Goal: Task Accomplishment & Management: Complete application form

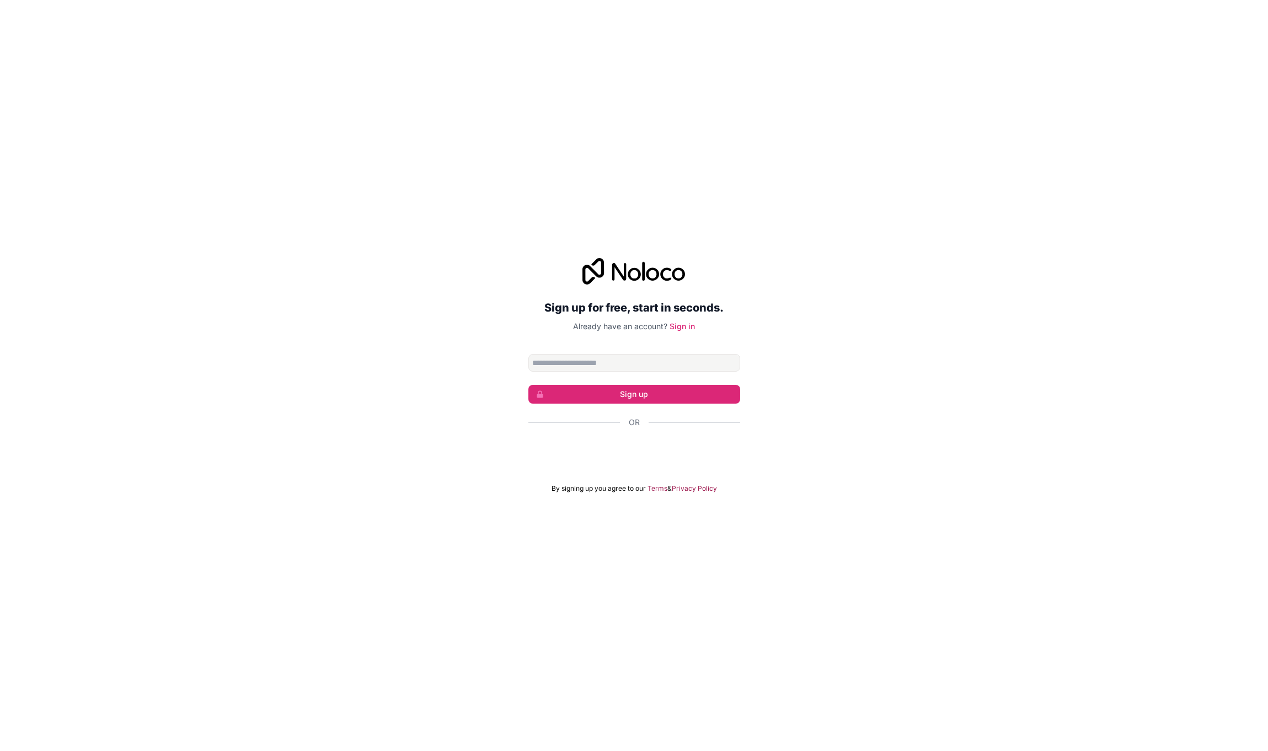
click at [597, 364] on input "Email address" at bounding box center [634, 363] width 212 height 18
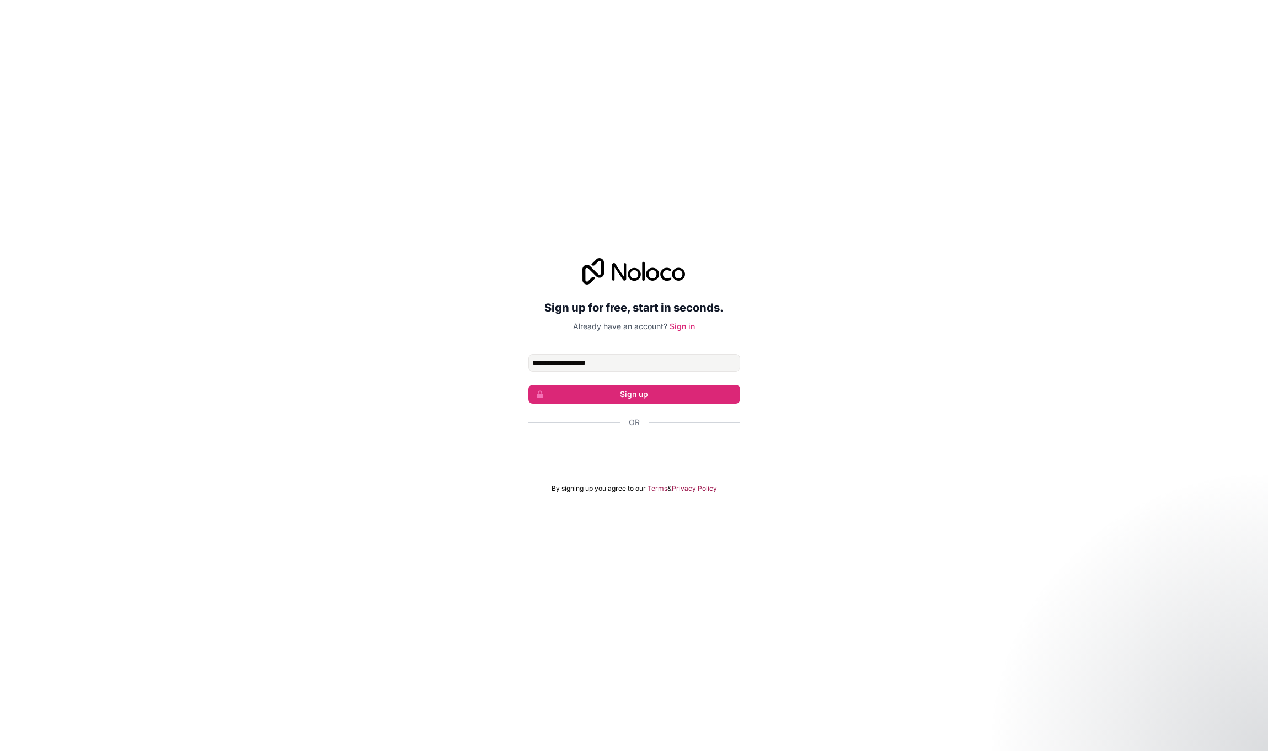
type input "**********"
click button "Sign up" at bounding box center [634, 394] width 212 height 19
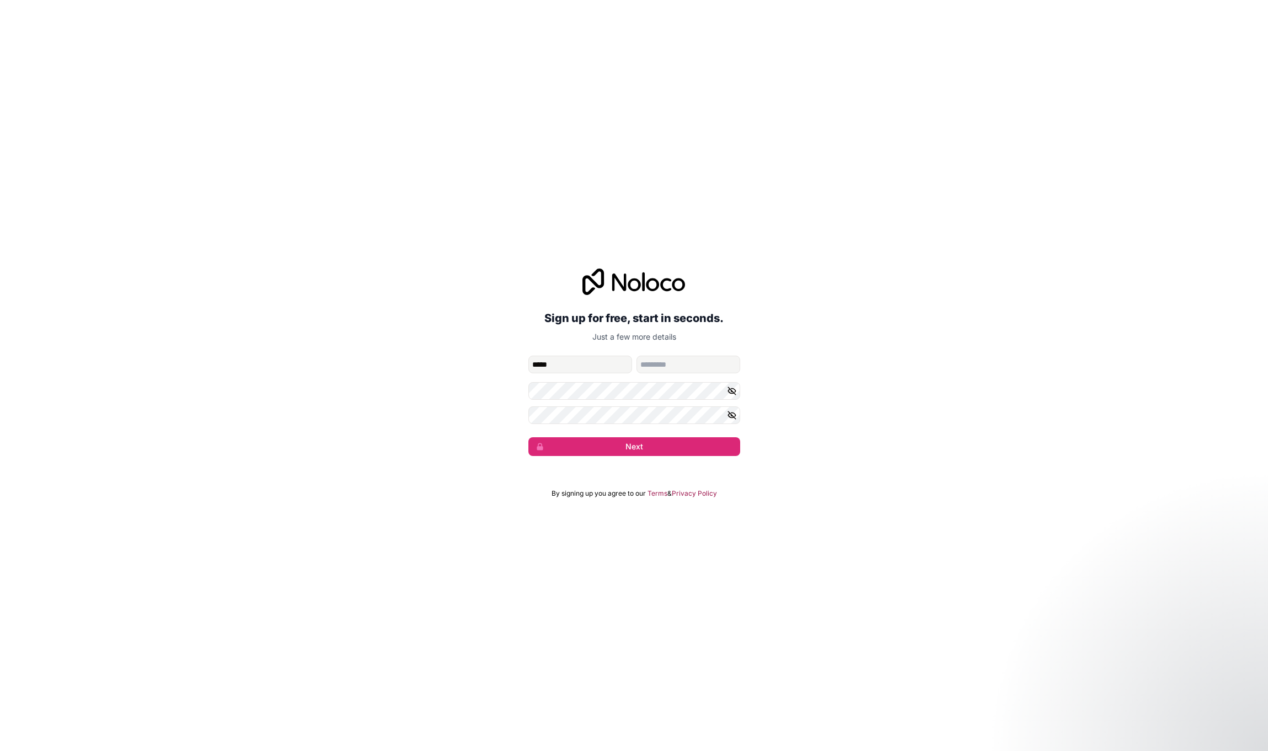
type input "*****"
click at [625, 444] on button "Next" at bounding box center [634, 446] width 212 height 19
type input "*******"
click at [655, 435] on form "**********" at bounding box center [634, 406] width 212 height 100
click at [649, 441] on button "Next" at bounding box center [634, 446] width 212 height 19
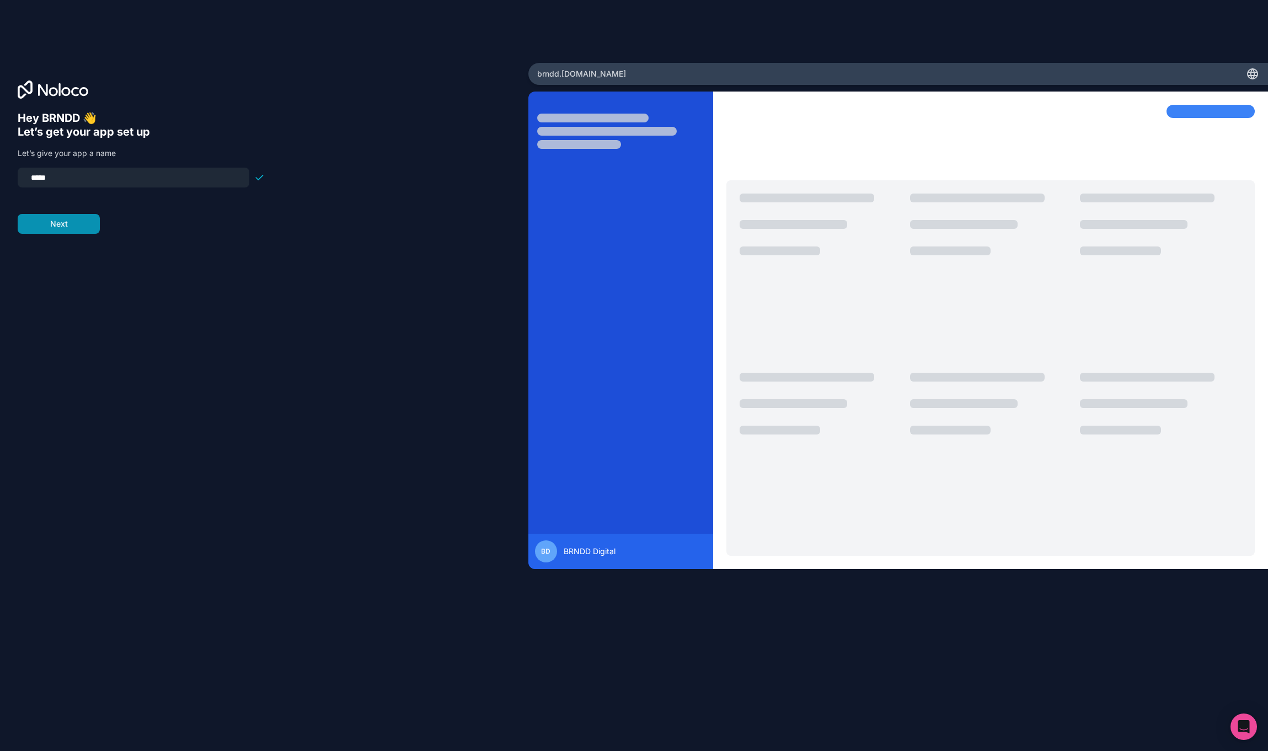
click at [60, 227] on button "Next" at bounding box center [59, 224] width 82 height 20
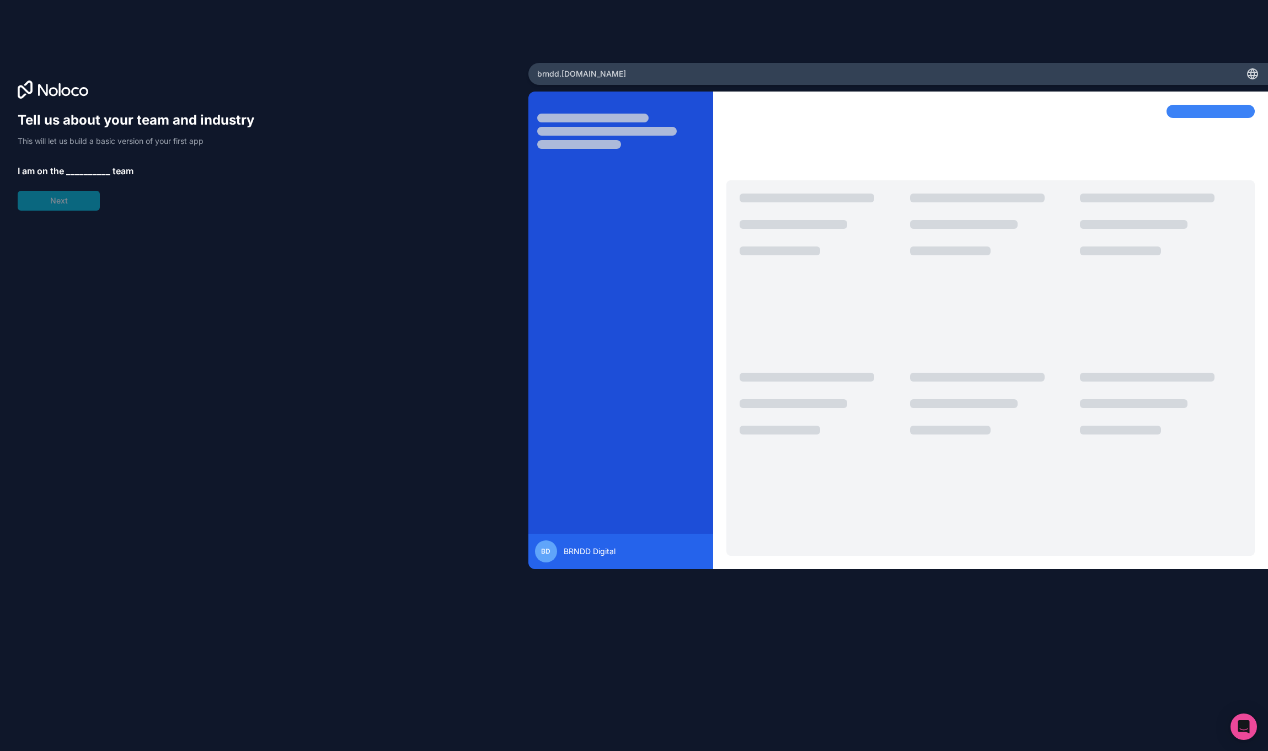
click at [76, 169] on span "__________" at bounding box center [88, 170] width 44 height 13
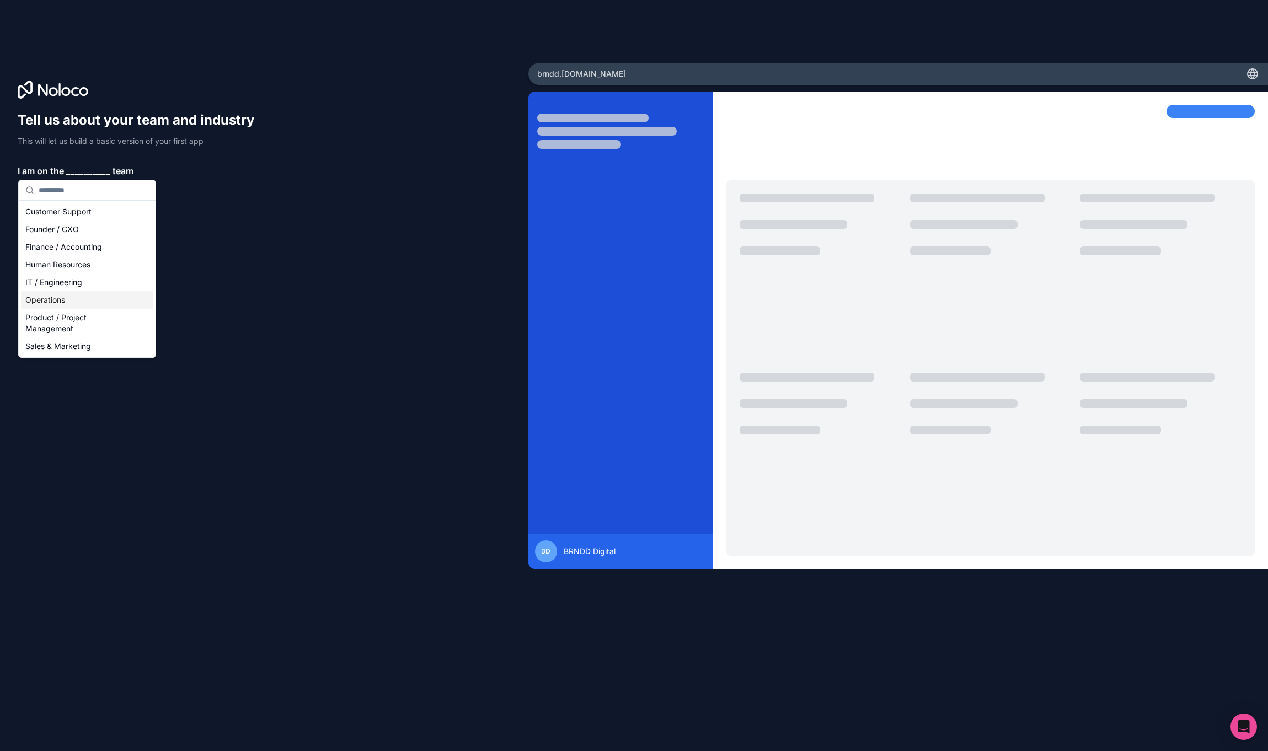
click at [42, 293] on div "Operations" at bounding box center [87, 300] width 132 height 18
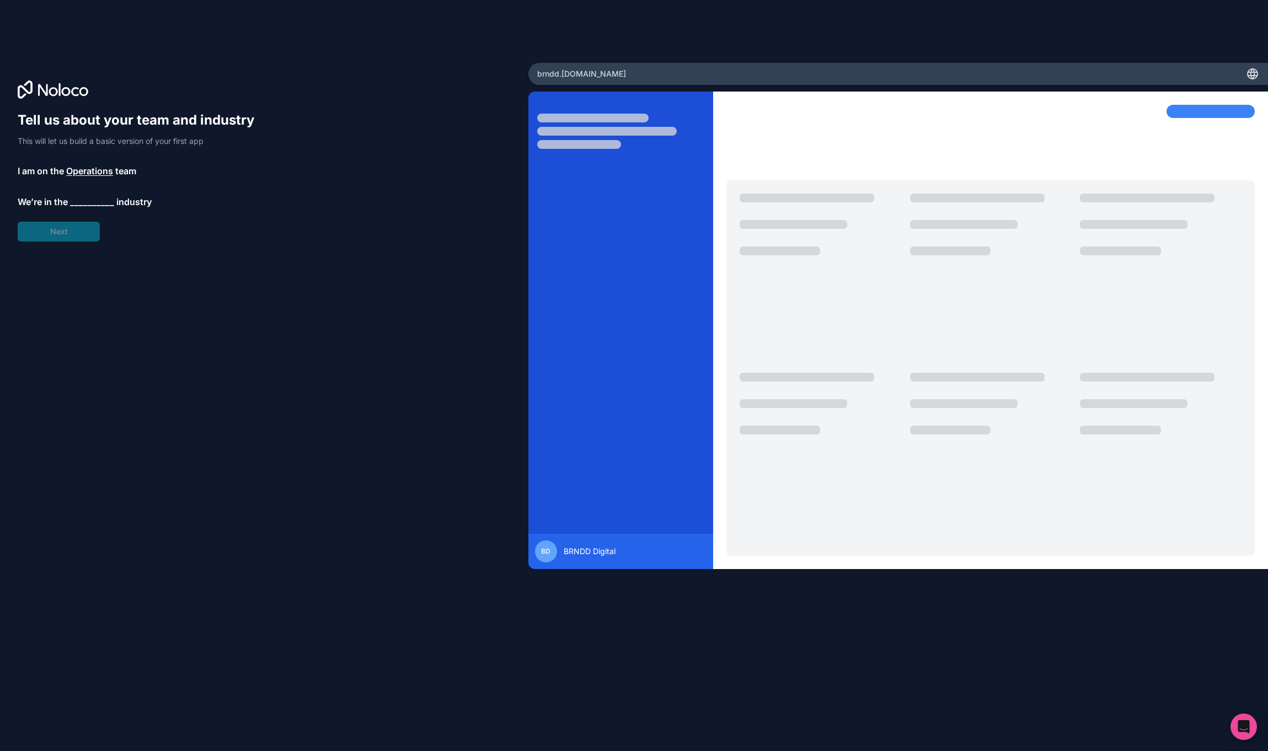
click at [83, 195] on span "__________" at bounding box center [92, 201] width 44 height 13
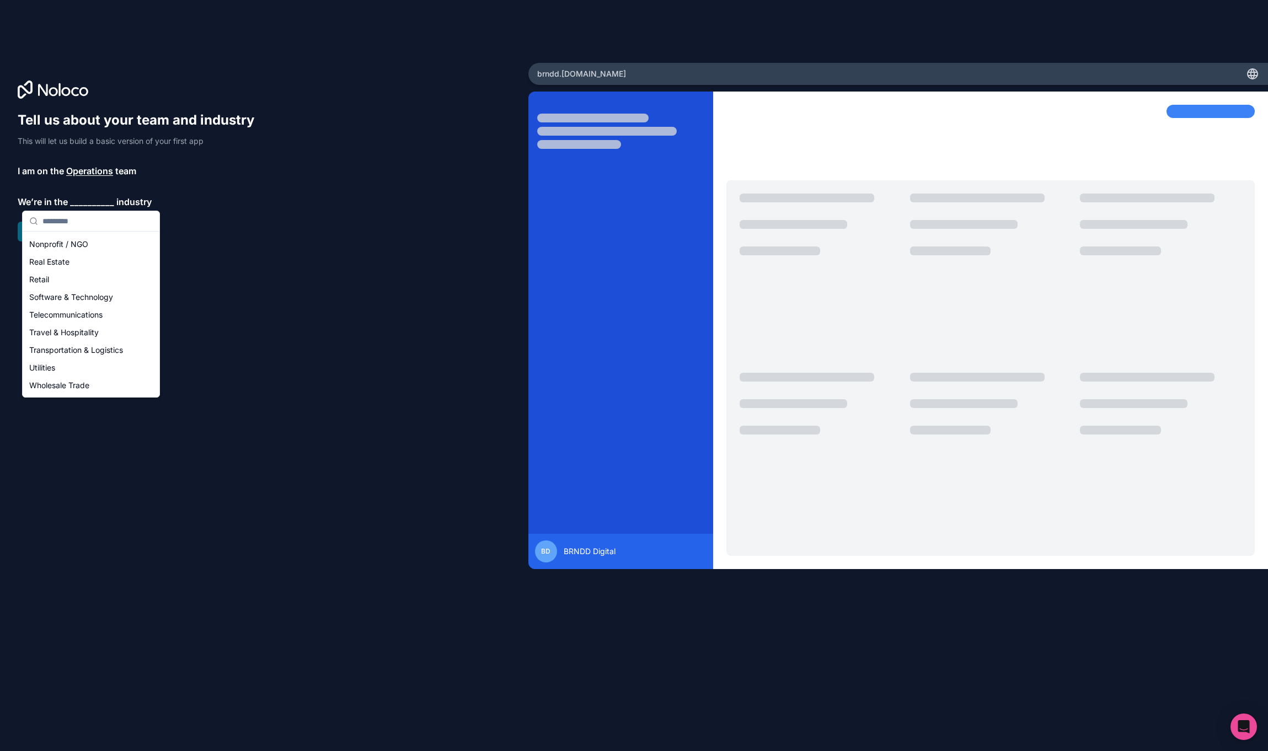
scroll to position [227, 0]
type input "*"
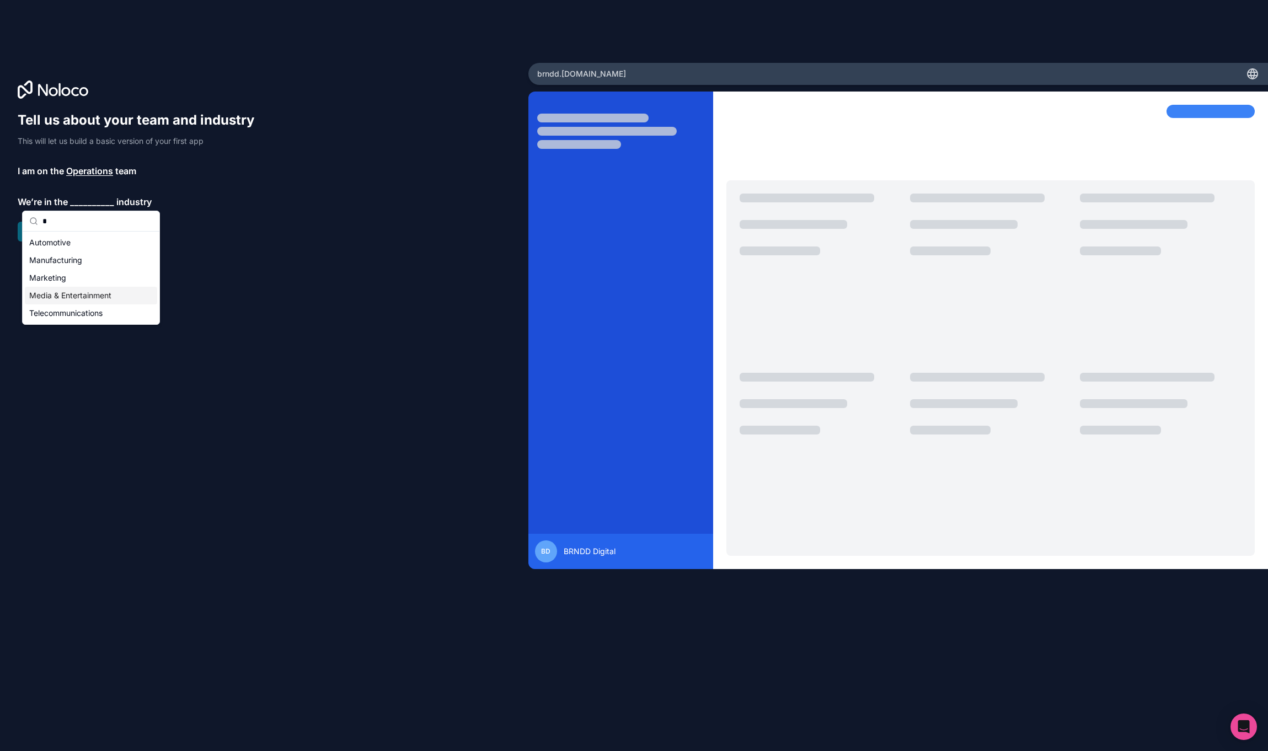
type input "*"
click at [81, 297] on div "Media & Entertainment" at bounding box center [91, 296] width 132 height 18
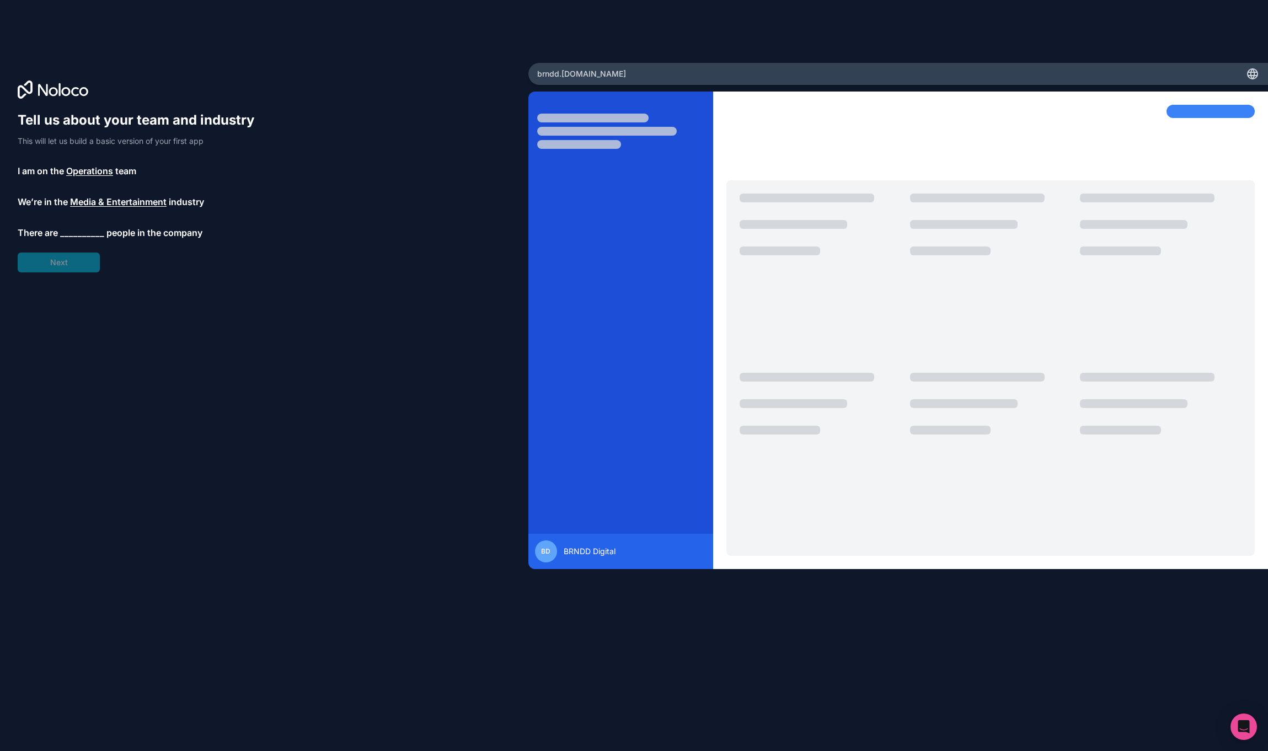
click at [82, 233] on span "__________" at bounding box center [82, 232] width 44 height 13
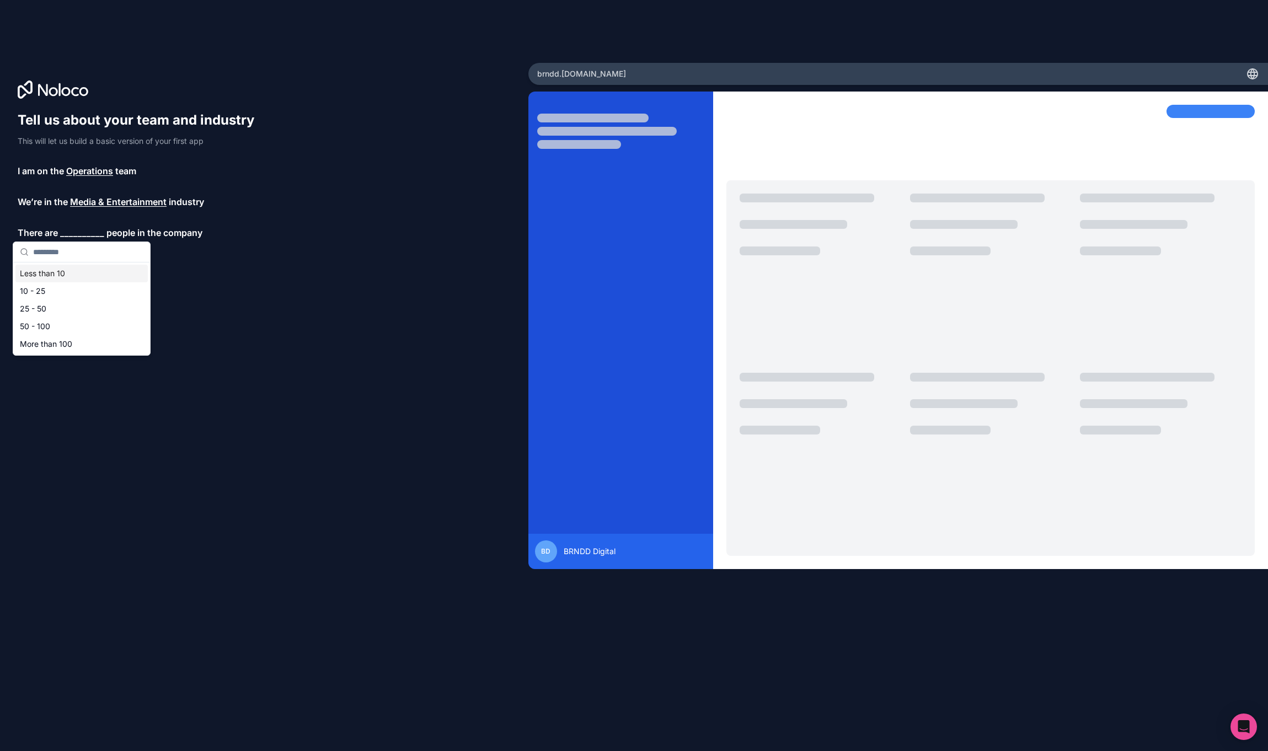
click at [64, 273] on div "Less than 10" at bounding box center [81, 274] width 132 height 18
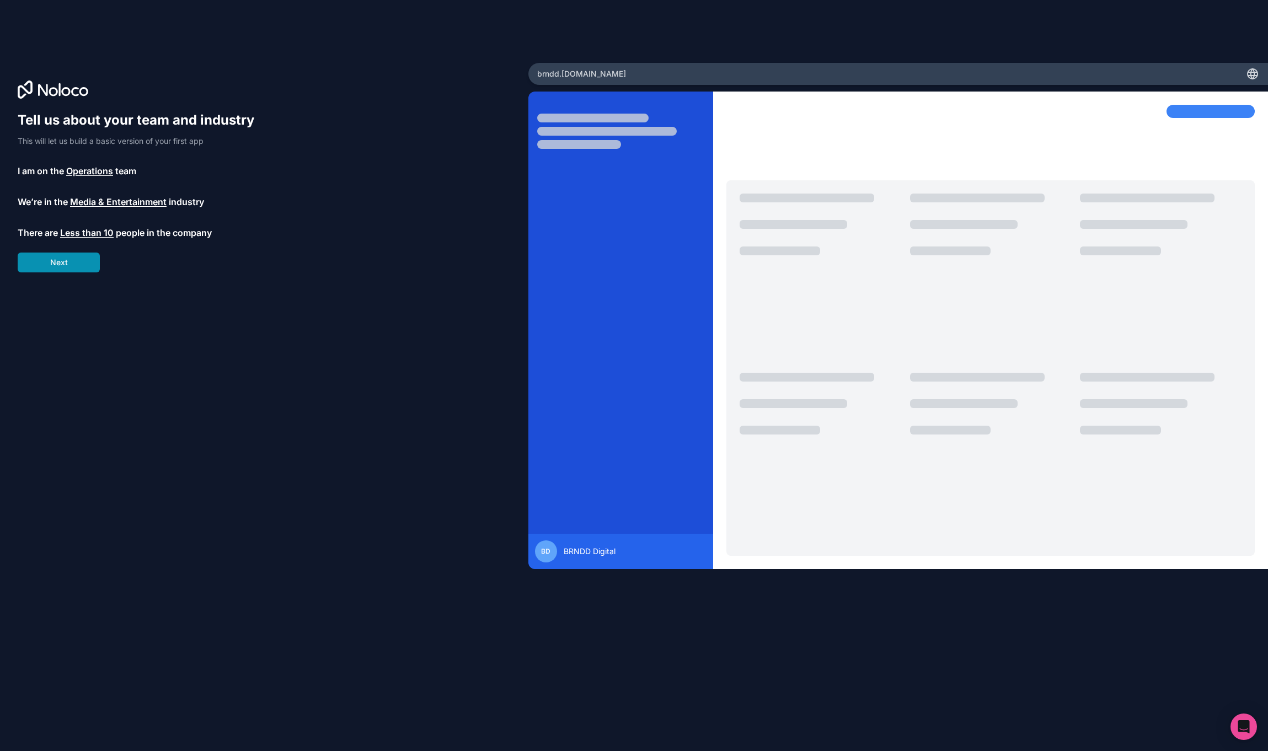
click at [64, 265] on button "Next" at bounding box center [59, 263] width 82 height 20
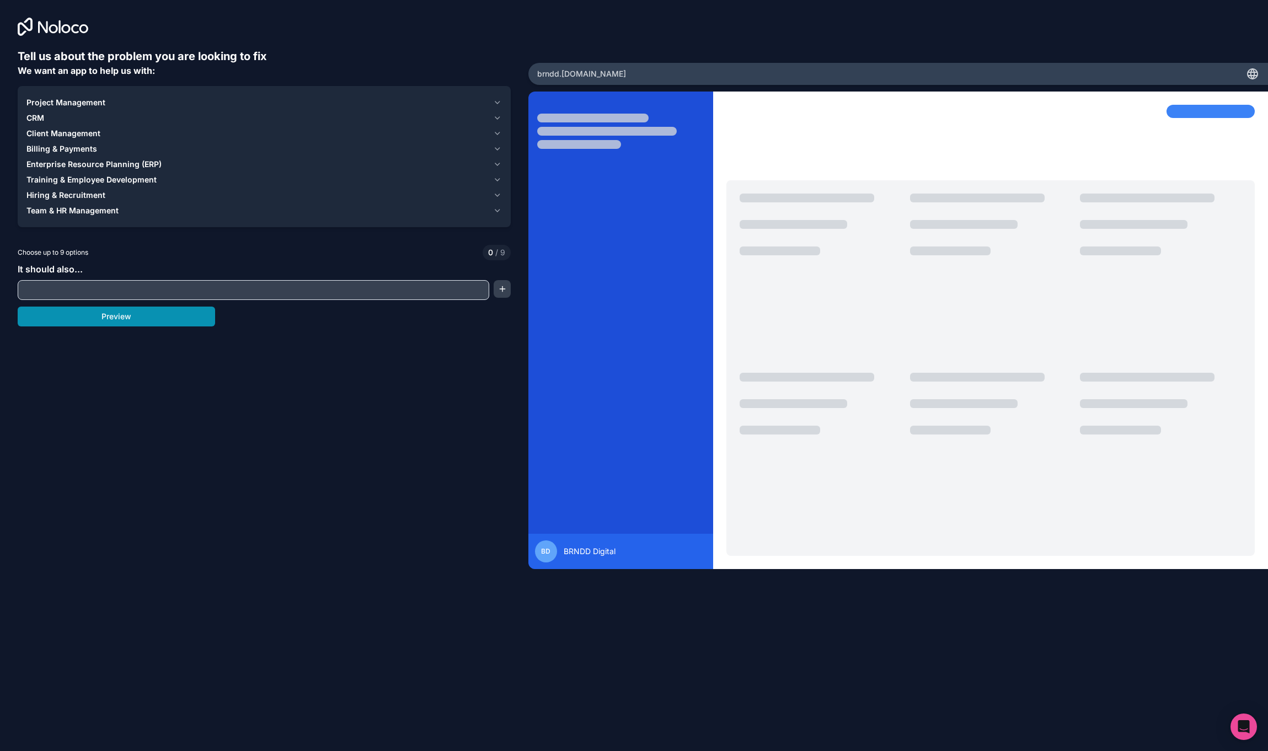
click at [134, 312] on button "Preview" at bounding box center [116, 317] width 197 height 20
click at [75, 131] on span "Client Management" at bounding box center [63, 133] width 74 height 11
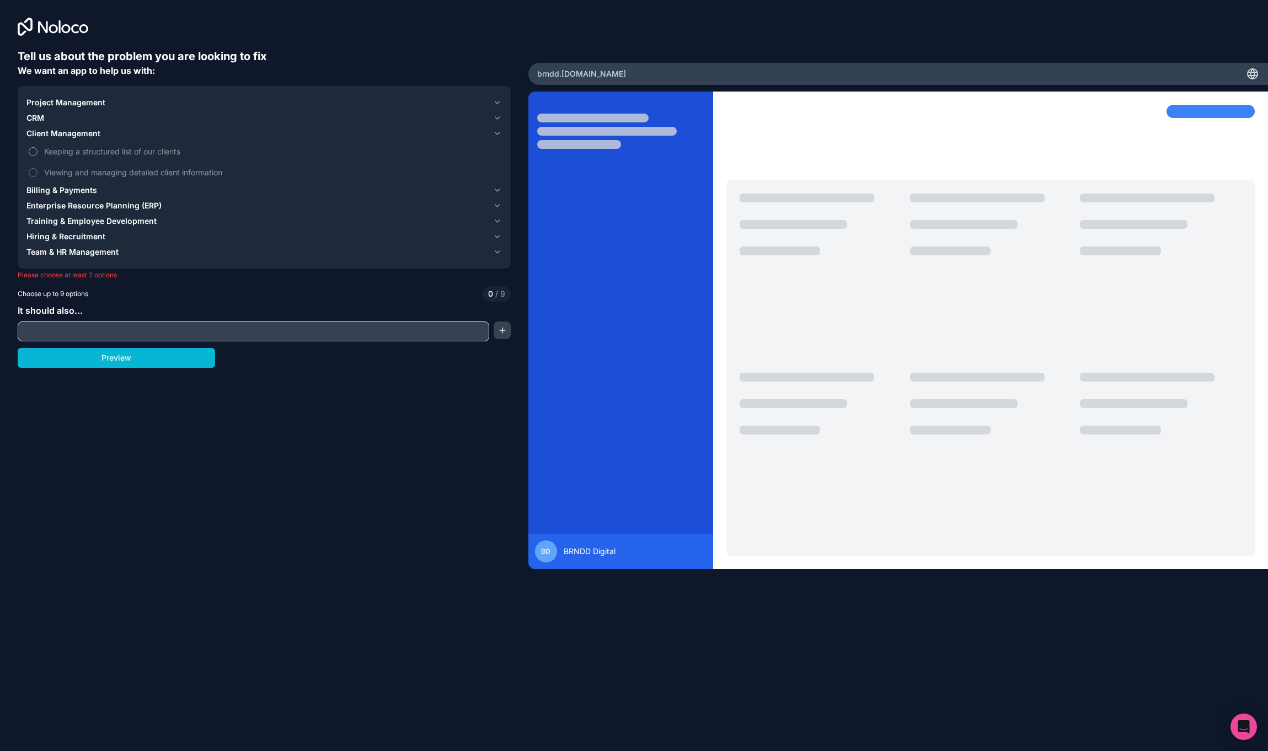
click at [68, 152] on span "Keeping a structured list of our clients" at bounding box center [272, 152] width 456 height 12
click at [38, 152] on button "Keeping a structured list of our clients" at bounding box center [33, 151] width 9 height 9
click at [61, 191] on span "Billing & Payments" at bounding box center [61, 190] width 71 height 11
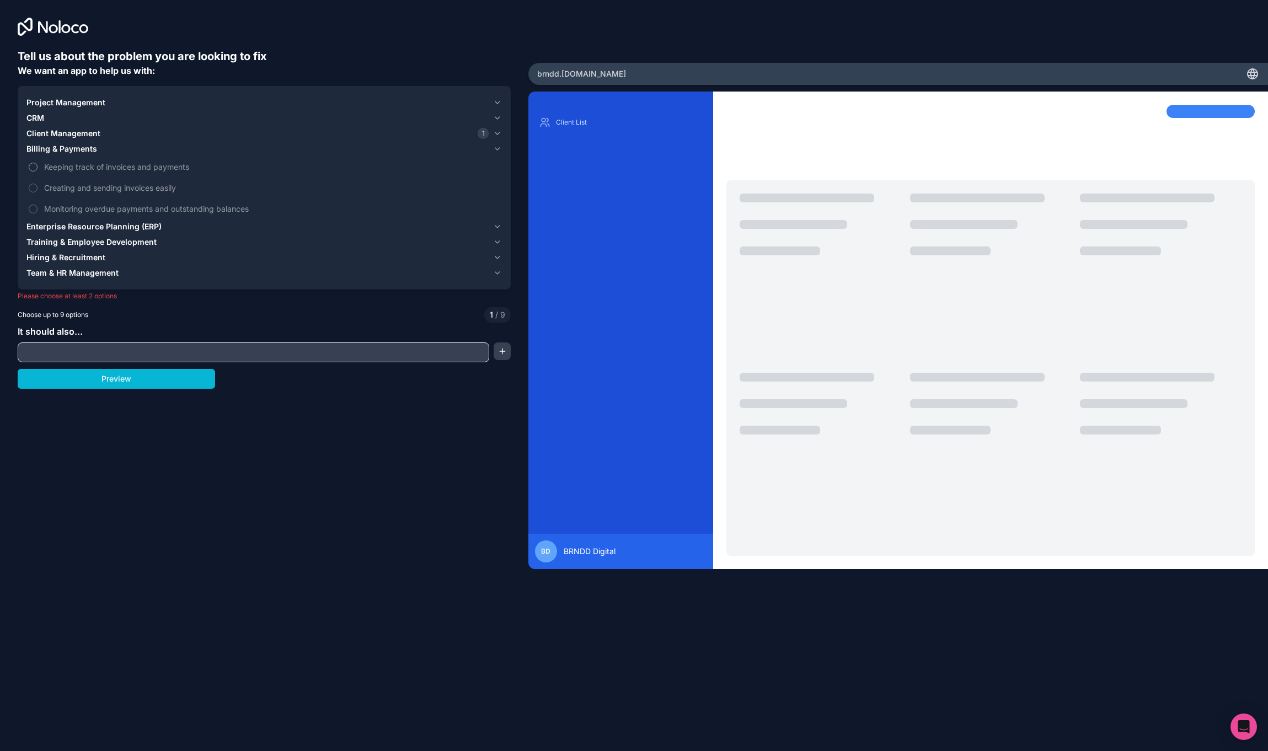
click at [79, 168] on span "Keeping track of invoices and payments" at bounding box center [272, 167] width 456 height 12
click at [38, 168] on button "Keeping track of invoices and payments" at bounding box center [33, 167] width 9 height 9
click at [87, 191] on span "Creating and sending invoices easily" at bounding box center [272, 188] width 456 height 12
click at [38, 191] on button "Creating and sending invoices easily" at bounding box center [33, 188] width 9 height 9
click at [87, 191] on span "Creating and sending invoices easily" at bounding box center [272, 188] width 456 height 12
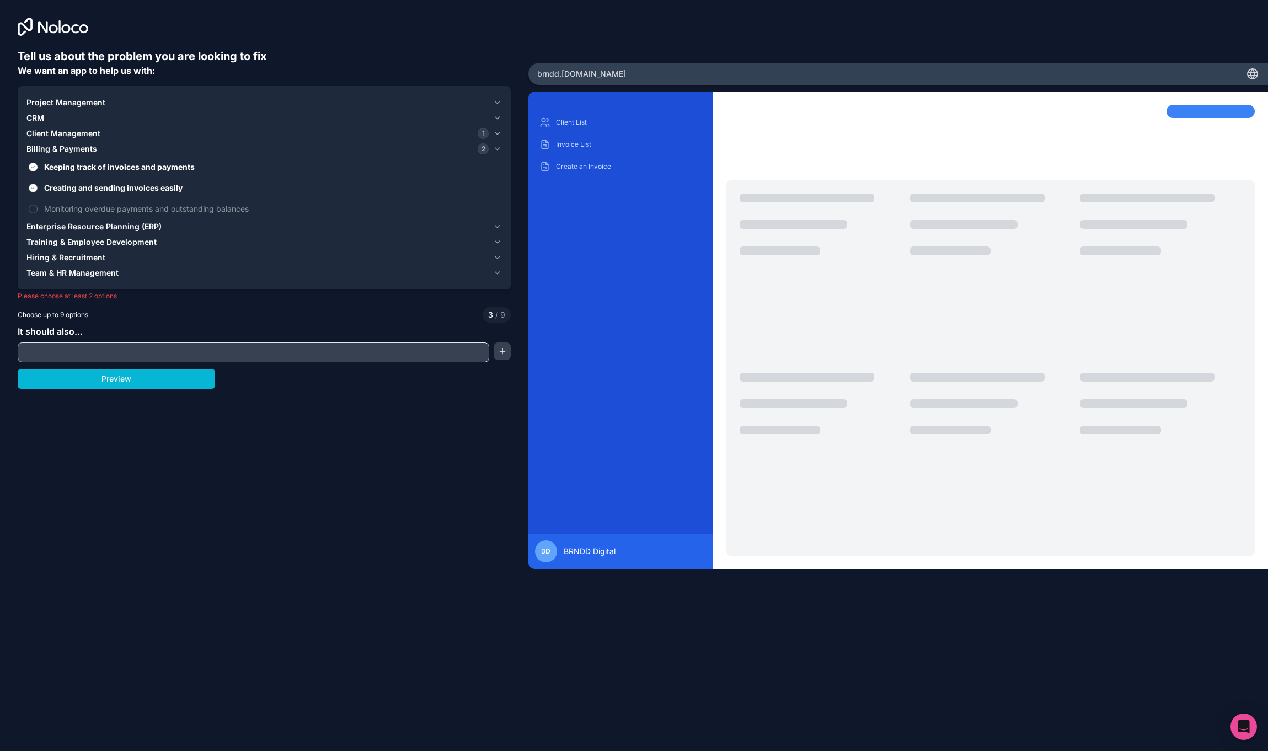
click at [38, 191] on button "Creating and sending invoices easily" at bounding box center [33, 188] width 9 height 9
click at [75, 377] on button "Preview" at bounding box center [116, 379] width 197 height 20
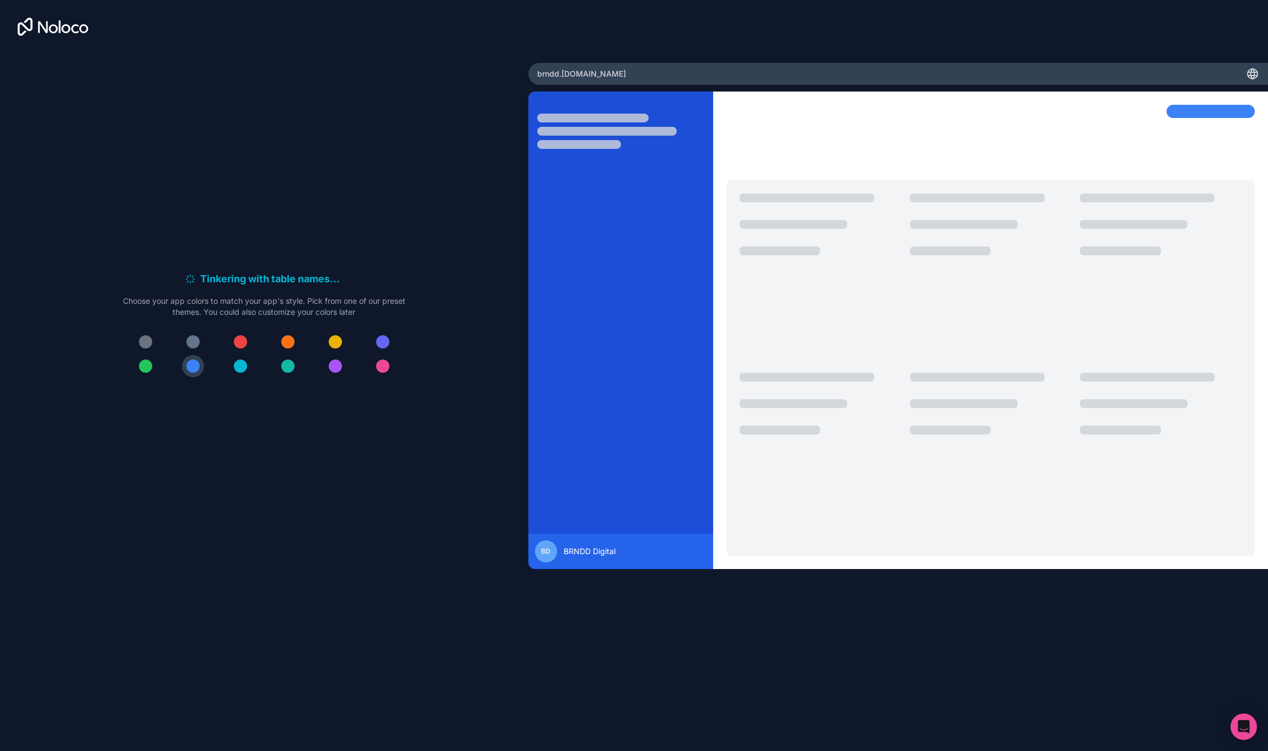
click at [143, 339] on div at bounding box center [145, 341] width 13 height 13
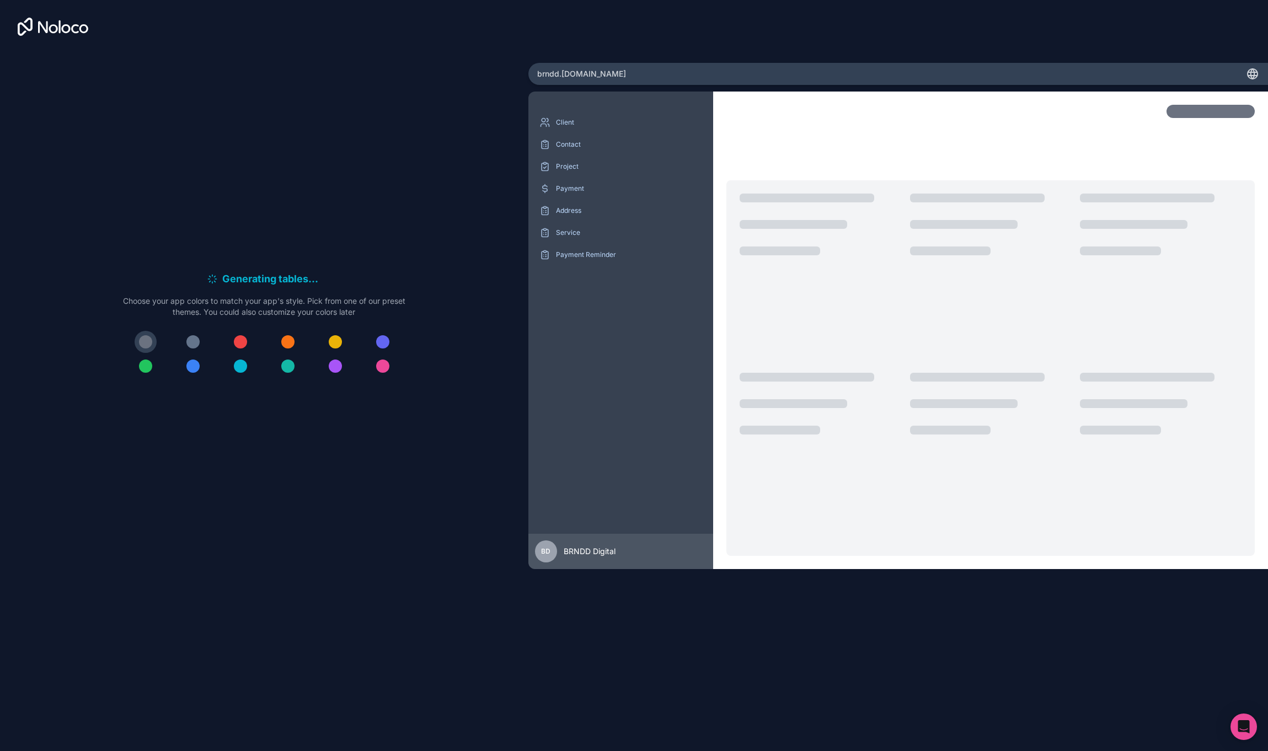
click at [192, 366] on div at bounding box center [192, 366] width 13 height 13
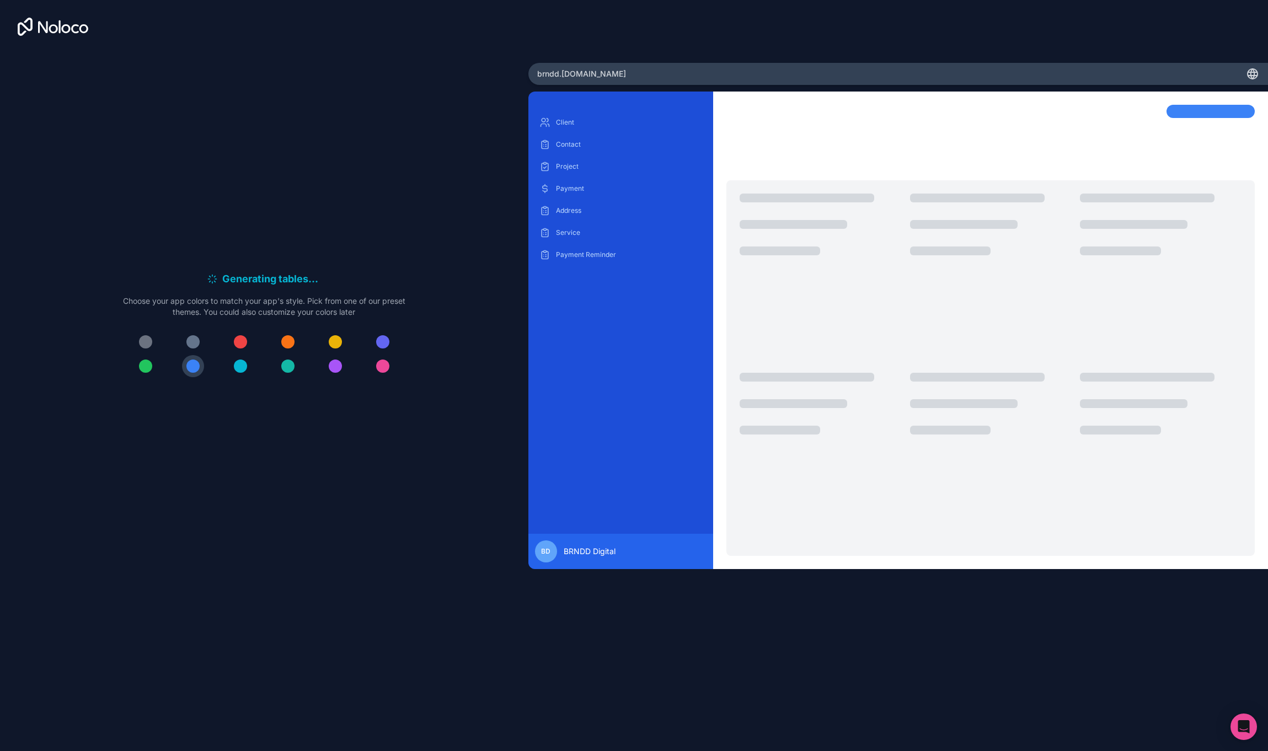
click at [189, 343] on div at bounding box center [192, 341] width 13 height 13
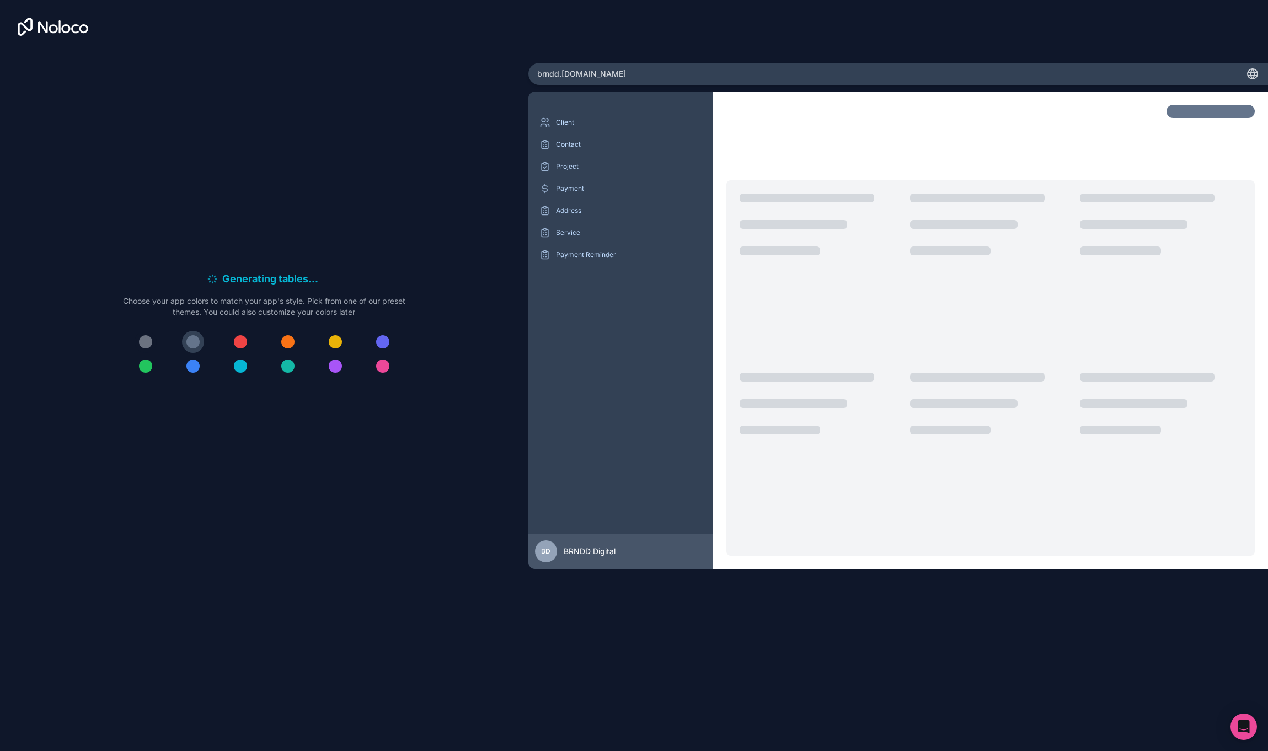
click at [152, 333] on button at bounding box center [146, 342] width 22 height 22
click at [377, 338] on div at bounding box center [382, 341] width 13 height 13
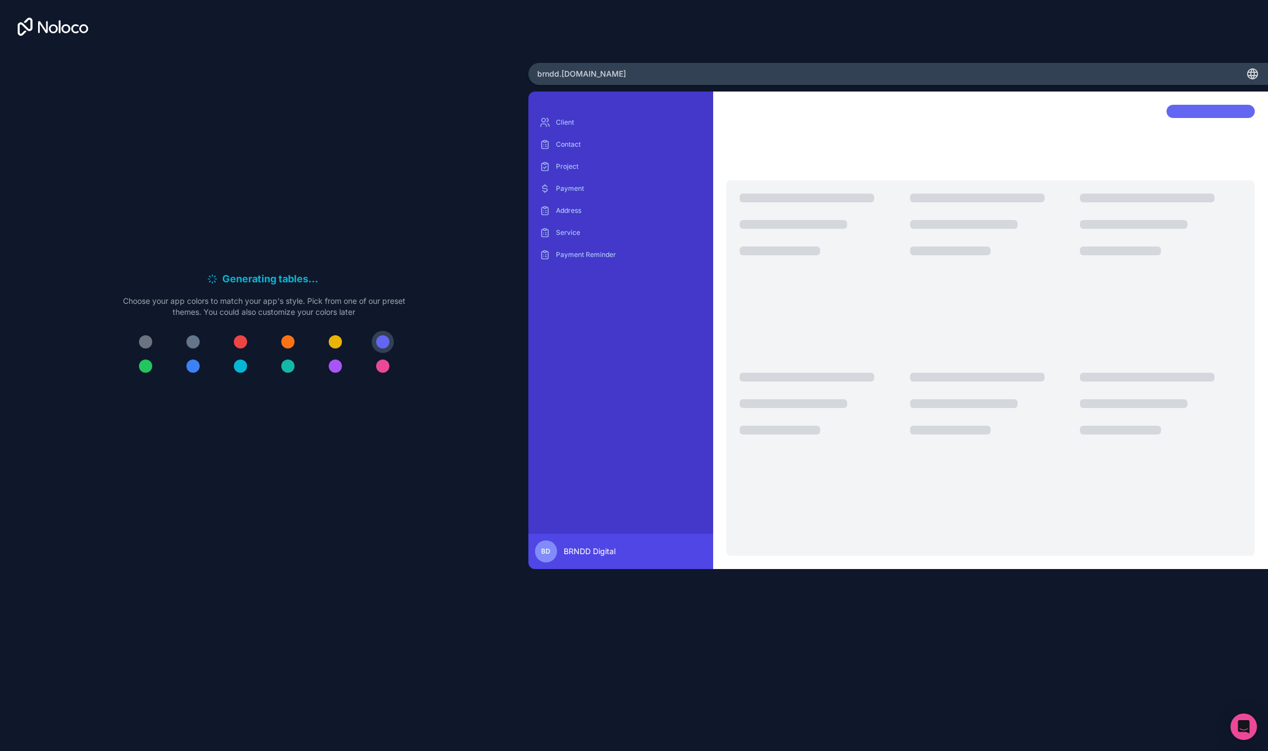
click at [200, 343] on button at bounding box center [193, 342] width 22 height 22
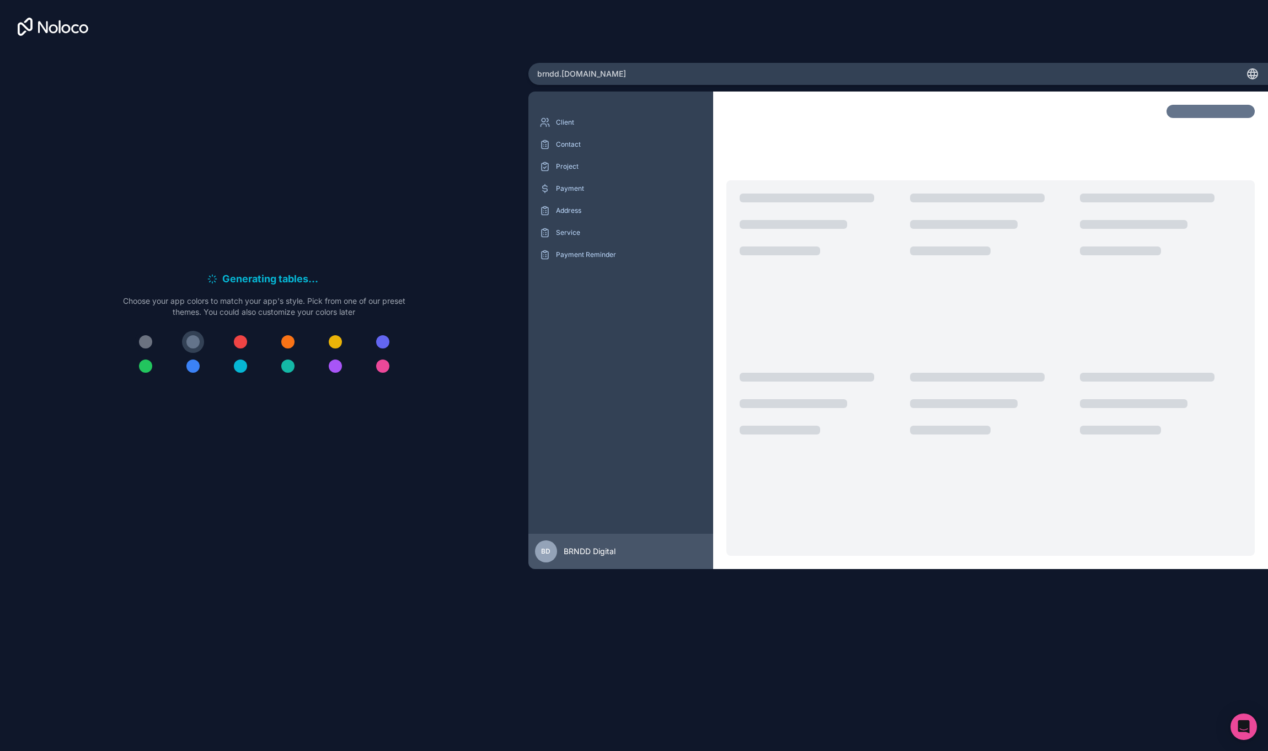
click at [152, 342] on button at bounding box center [146, 342] width 22 height 22
click at [158, 314] on p "Choose your app colors to match your app's style. Pick from one of our preset t…" at bounding box center [264, 307] width 282 height 22
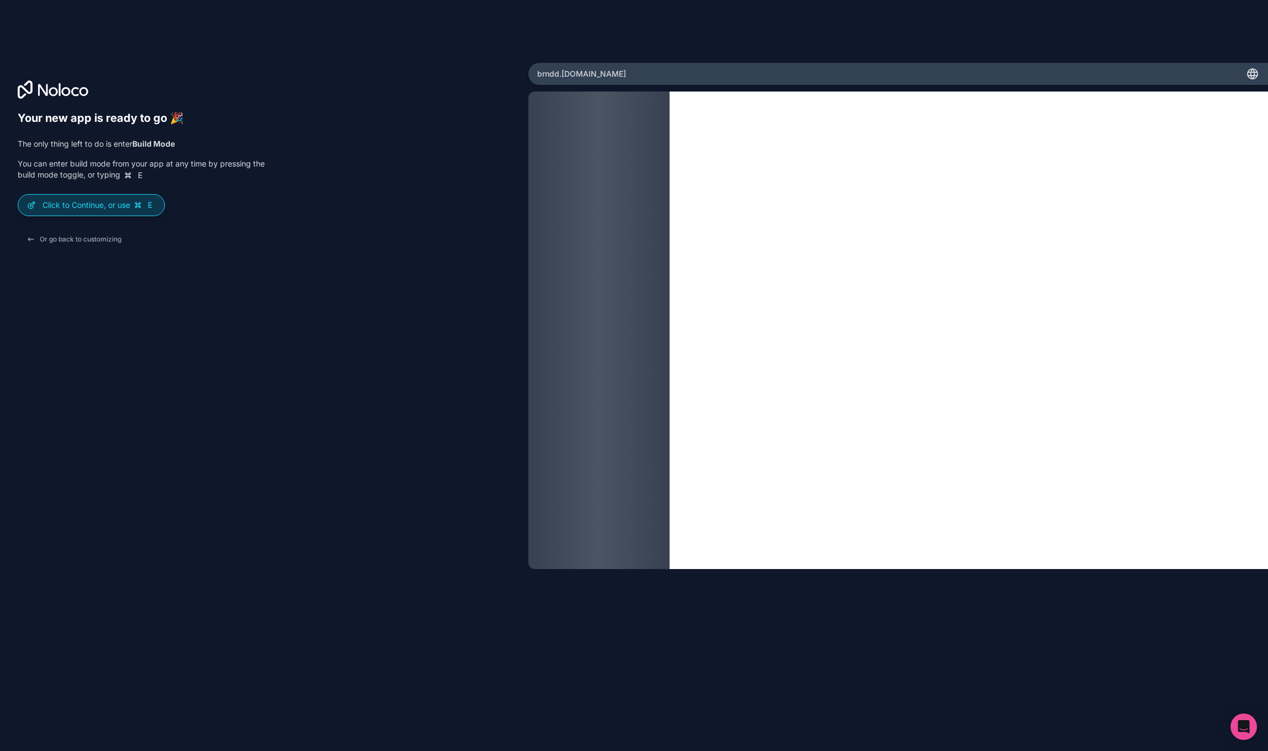
click at [98, 205] on p "Click to Continue, or use E" at bounding box center [98, 205] width 113 height 11
